Goal: Information Seeking & Learning: Learn about a topic

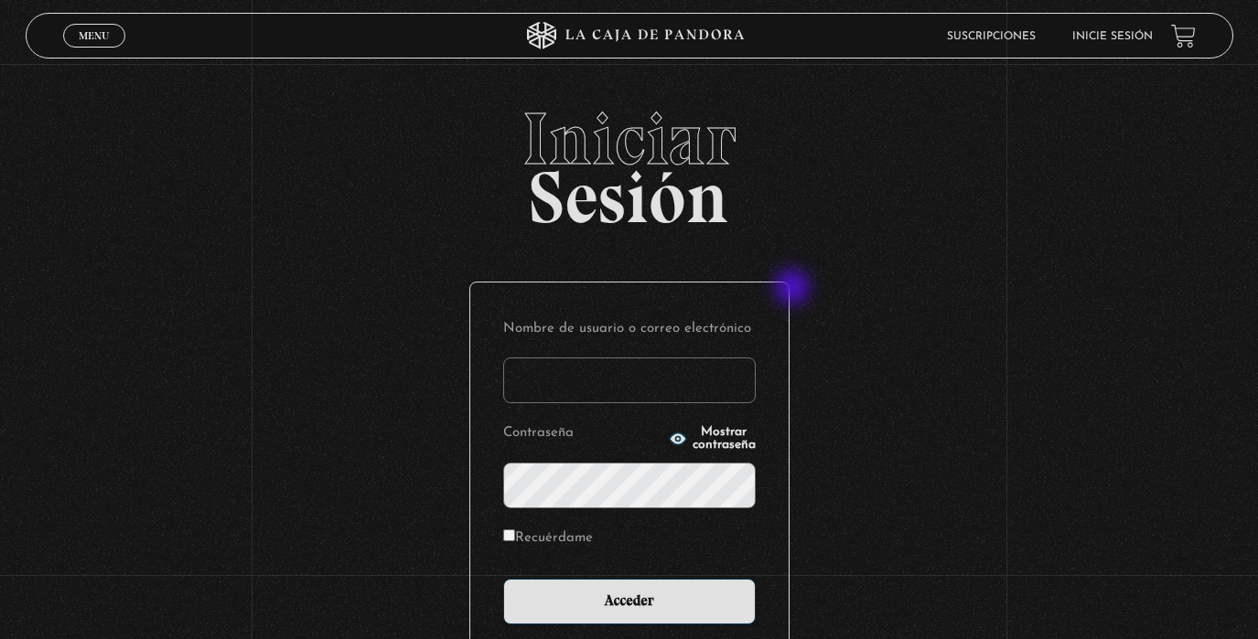
scroll to position [1, 0]
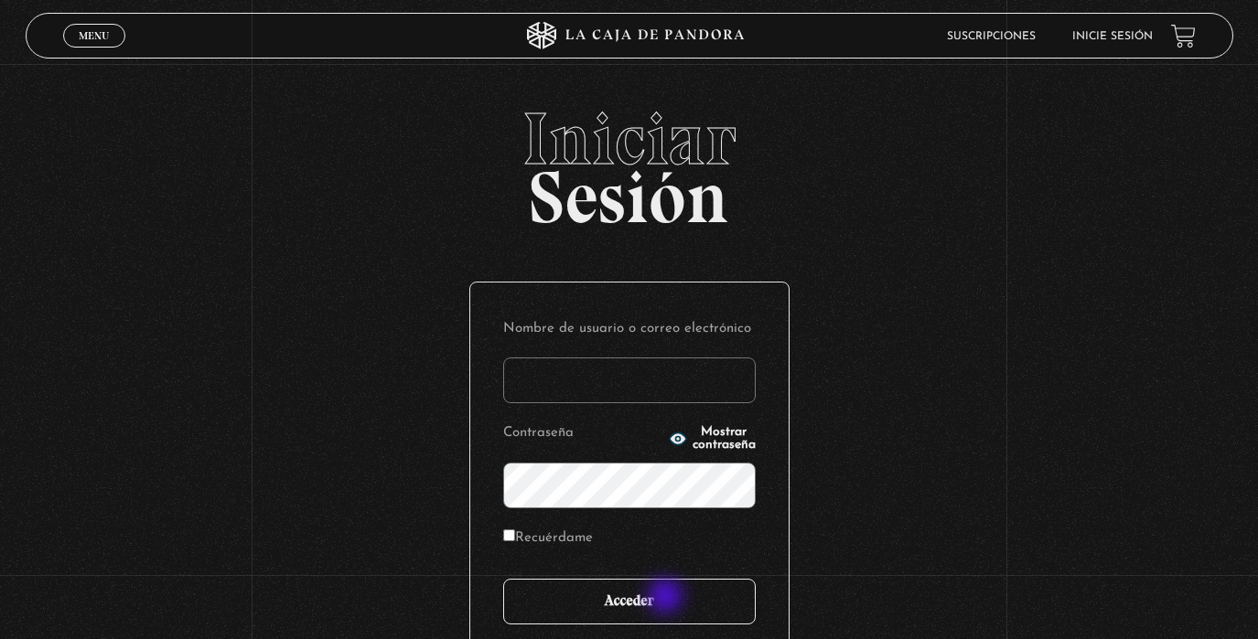
type input "[EMAIL_ADDRESS][DOMAIN_NAME]"
click at [664, 600] on input "Acceder" at bounding box center [629, 602] width 252 height 46
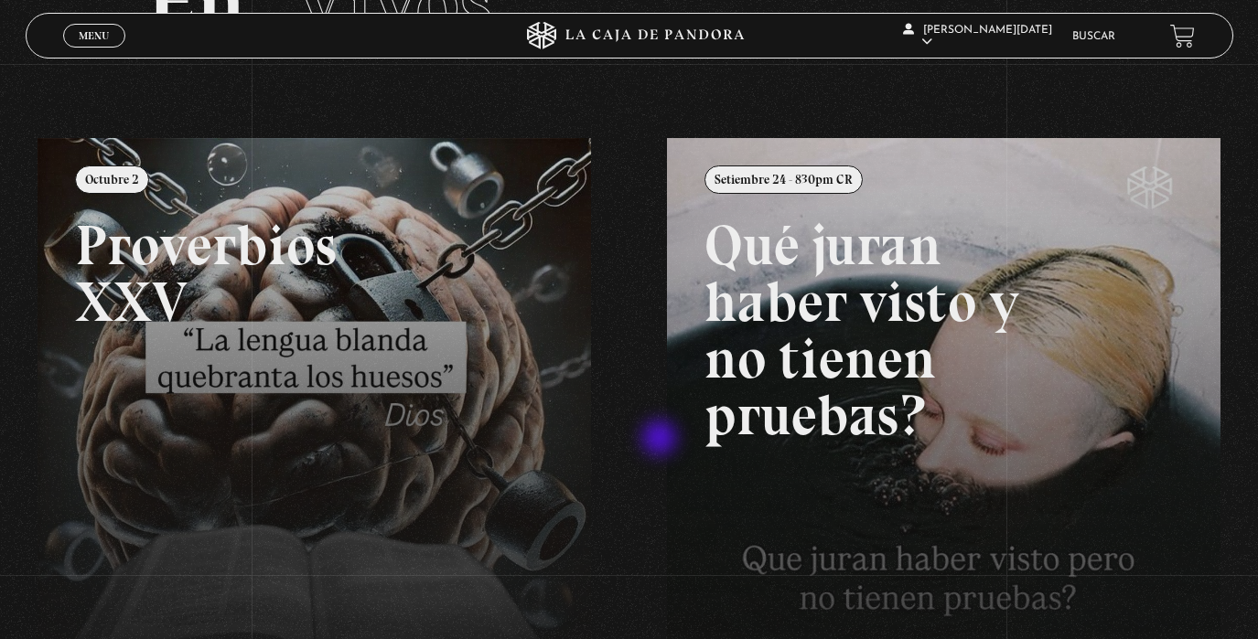
scroll to position [232, 0]
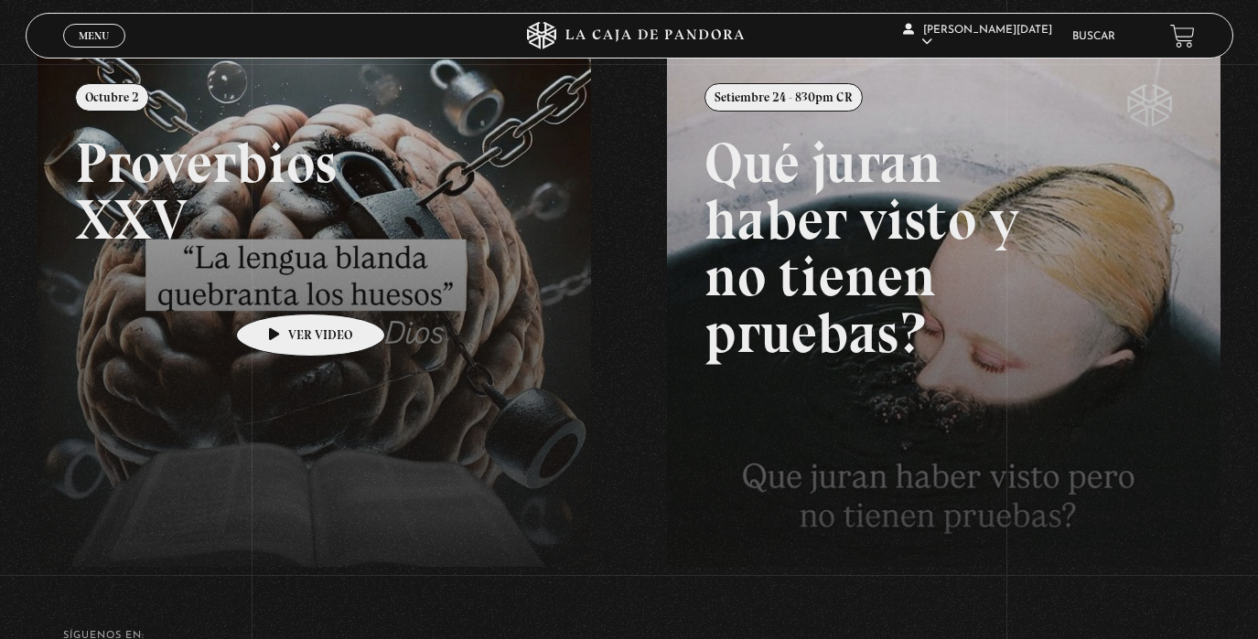
click at [282, 286] on link at bounding box center [667, 375] width 1258 height 639
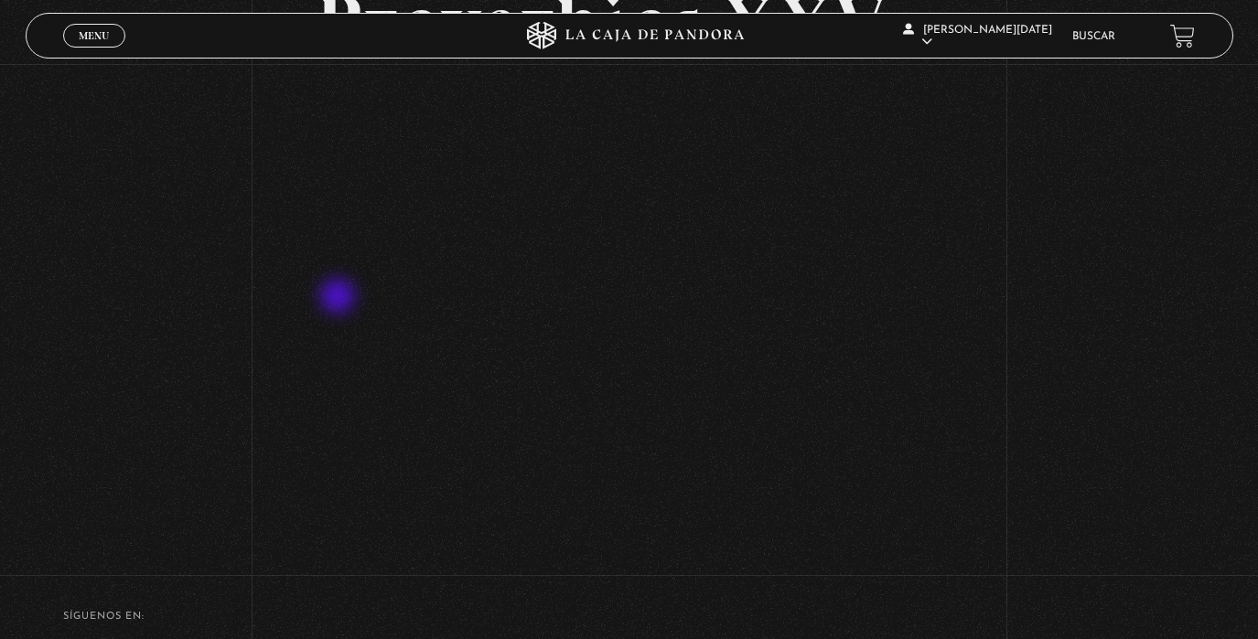
scroll to position [181, 0]
